Goal: Check status: Check status

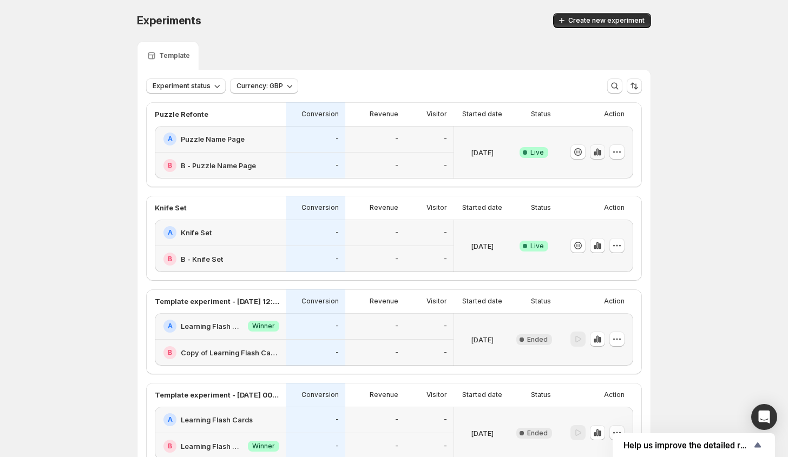
click at [603, 154] on icon "button" at bounding box center [597, 152] width 11 height 11
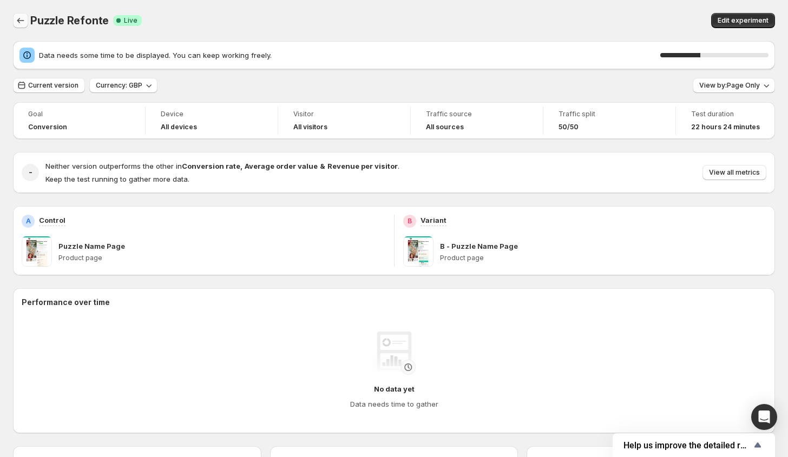
click at [16, 25] on icon "Back" at bounding box center [20, 20] width 11 height 11
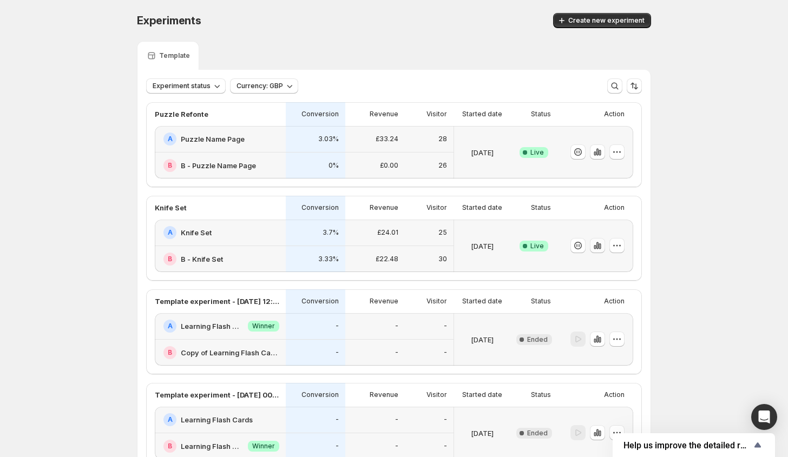
click at [599, 248] on icon "button" at bounding box center [597, 245] width 2 height 7
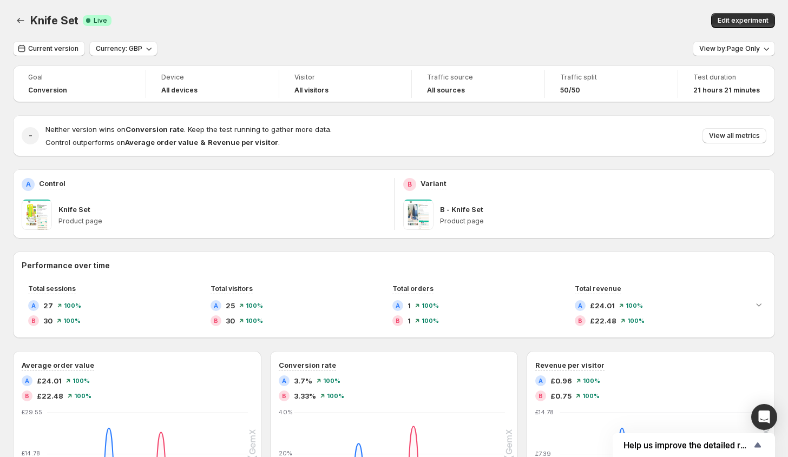
click at [362, 14] on div "Knife Set Success Complete Live" at bounding box center [217, 20] width 374 height 15
click at [24, 24] on icon "Back" at bounding box center [20, 20] width 11 height 11
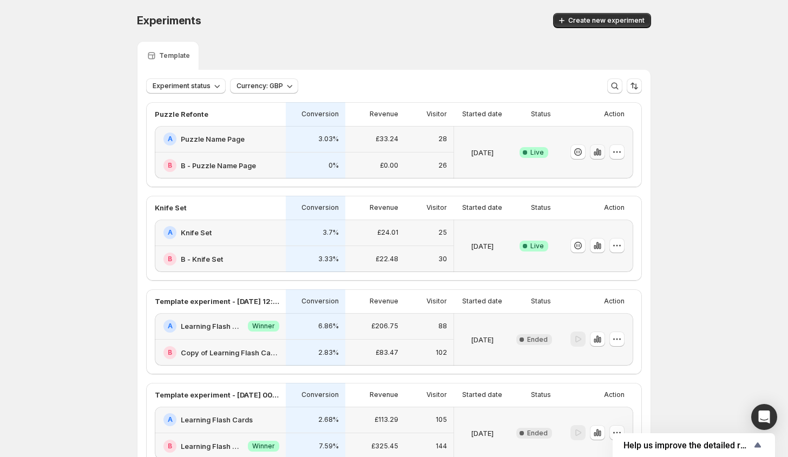
click at [601, 156] on icon "button" at bounding box center [597, 152] width 11 height 11
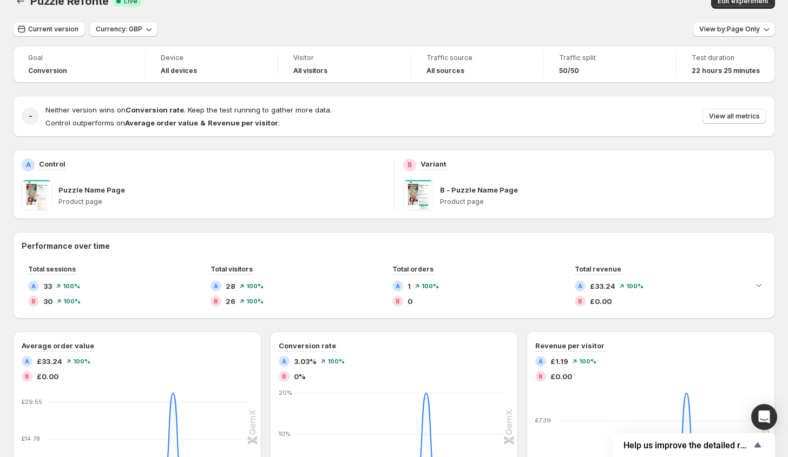
scroll to position [16, 0]
